Goal: Information Seeking & Learning: Understand process/instructions

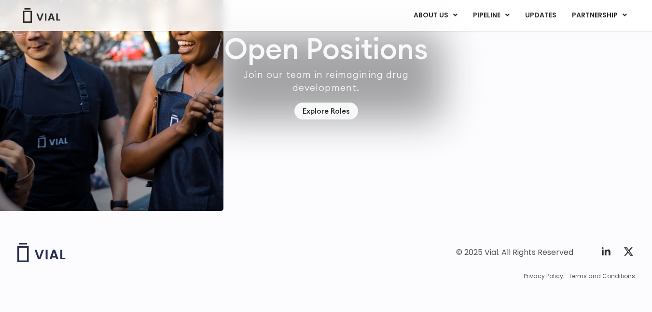
scroll to position [2823, 0]
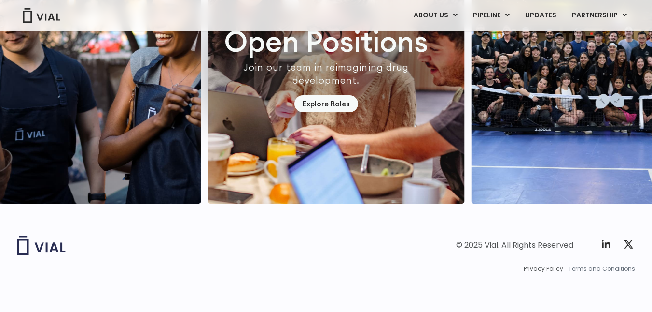
click at [577, 271] on span "Terms and Conditions" at bounding box center [602, 268] width 67 height 9
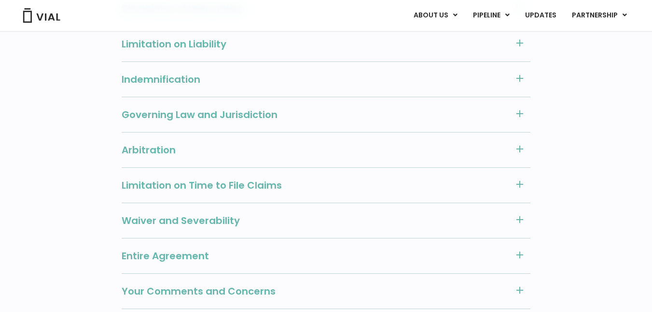
scroll to position [1126, 0]
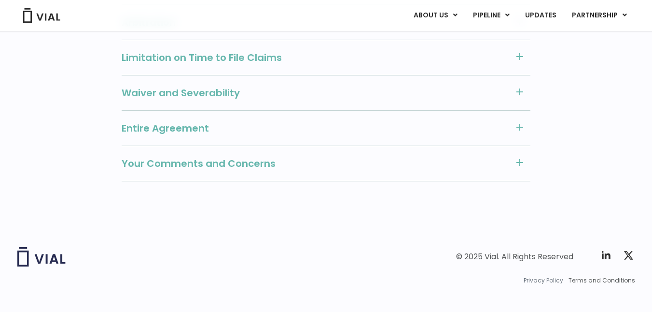
click at [547, 276] on span "Privacy Policy" at bounding box center [544, 280] width 40 height 9
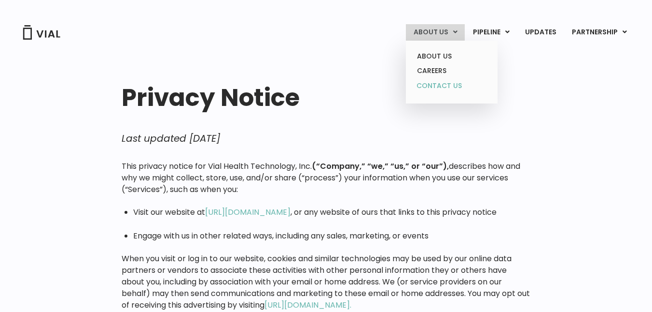
click at [440, 81] on link "CONTACT US" at bounding box center [452, 85] width 85 height 15
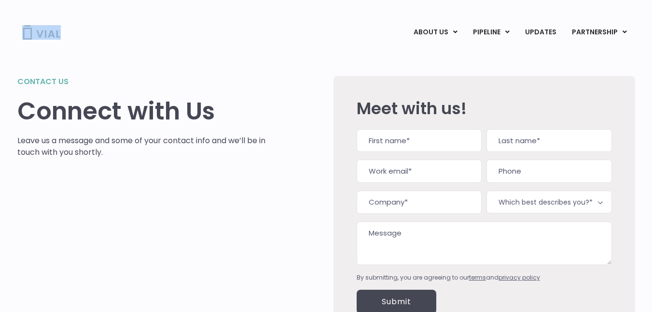
drag, startPoint x: 66, startPoint y: 33, endPoint x: 19, endPoint y: 33, distance: 46.4
click at [19, 33] on div "ABOUT US ABOUT US CAREERS CONTACT US PIPELINE TL1A HLE PHASE 2 INHBE/ACTIVIN E …" at bounding box center [326, 32] width 618 height 16
copy link
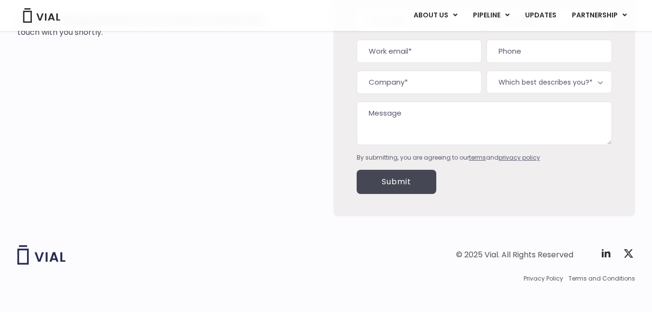
scroll to position [129, 0]
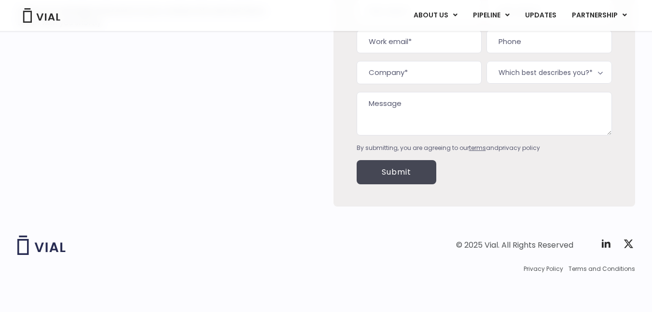
click at [520, 146] on link "privacy policy" at bounding box center [520, 147] width 42 height 8
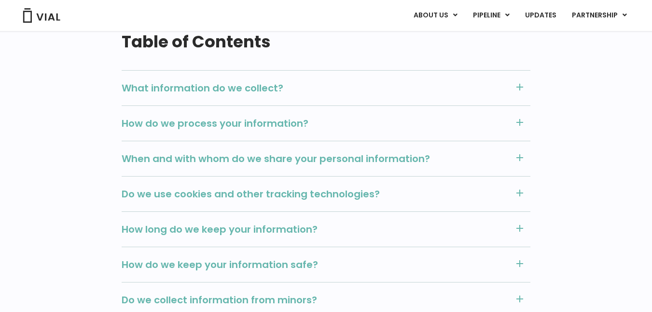
scroll to position [856, 0]
click at [446, 96] on div "What information do we collect?" at bounding box center [326, 87] width 409 height 35
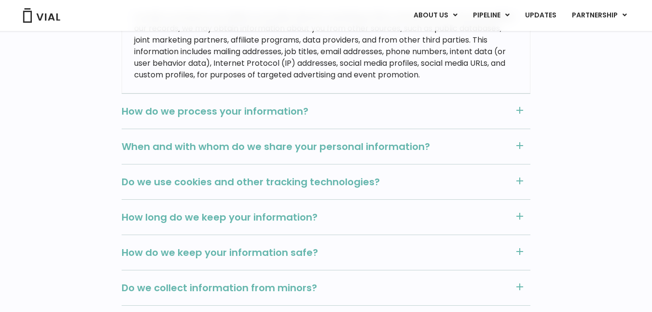
scroll to position [1809, 0]
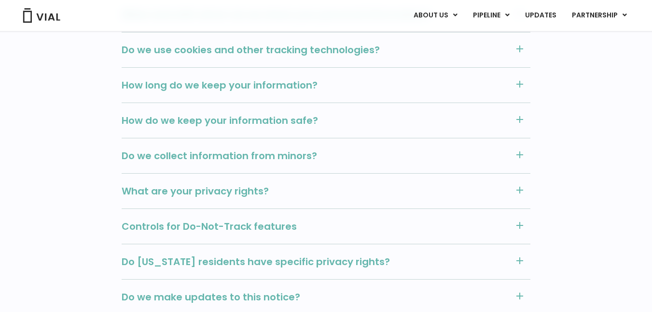
click at [349, 190] on span "What are your privacy rights?" at bounding box center [316, 190] width 388 height 13
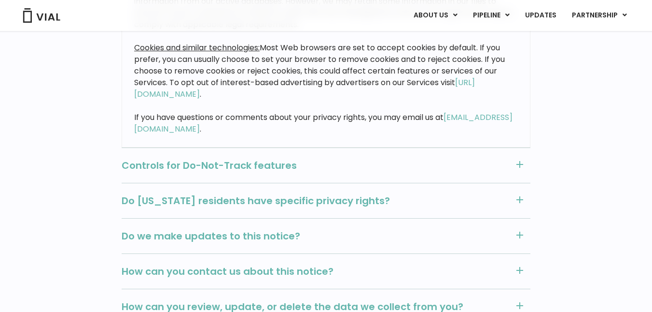
click at [349, 183] on div "Controls for Do-Not-Track features" at bounding box center [326, 164] width 409 height 35
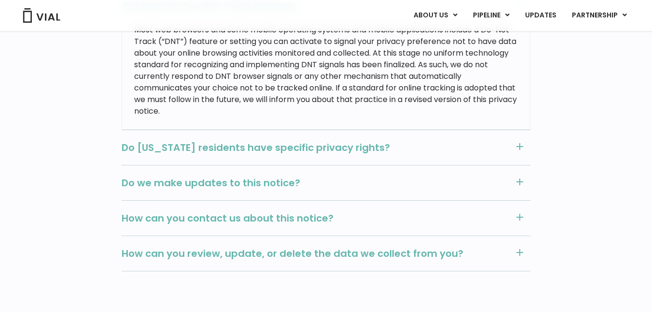
scroll to position [1210, 0]
click at [333, 155] on div "Do [US_STATE] residents have specific privacy rights?" at bounding box center [326, 146] width 409 height 35
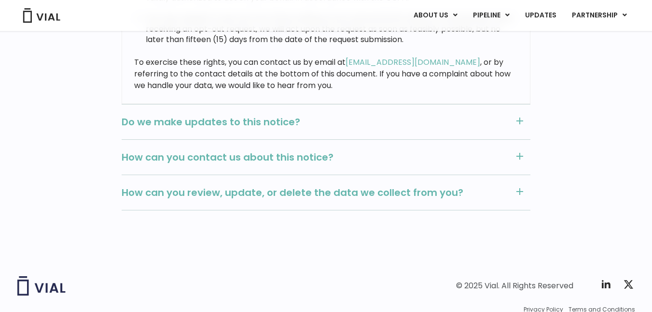
scroll to position [3547, 0]
